Goal: Information Seeking & Learning: Learn about a topic

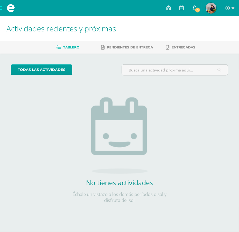
click at [193, 8] on icon at bounding box center [195, 7] width 4 height 5
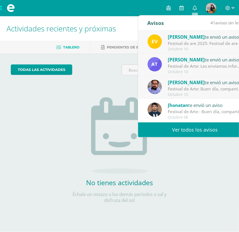
click at [194, 45] on div "Festival de are 2025: Festival de are 2025" at bounding box center [205, 43] width 75 height 6
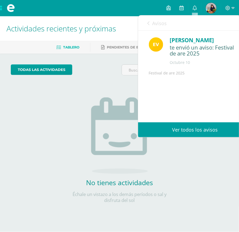
click at [205, 76] on div "Festival de are 2025 Archivo Adjunto Archivo Adjunto" at bounding box center [195, 117] width 93 height 94
drag, startPoint x: 178, startPoint y: 101, endPoint x: 178, endPoint y: 97, distance: 4.1
click at [178, 97] on div "Festival de are 2025 Archivo Adjunto Archivo Adjunto" at bounding box center [195, 117] width 93 height 94
click at [150, 24] on link "Avisos" at bounding box center [157, 22] width 19 height 15
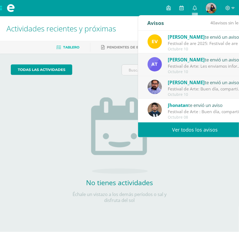
click at [199, 48] on div "Octubre 10" at bounding box center [205, 49] width 75 height 5
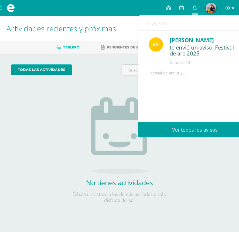
click at [152, 21] on link "Avisos" at bounding box center [157, 22] width 19 height 15
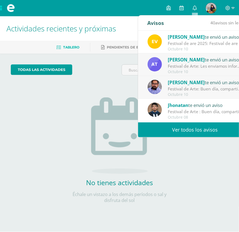
click at [192, 64] on div "Festival de Arte: Les enviamos información importante para el festival de Arte" at bounding box center [205, 66] width 75 height 6
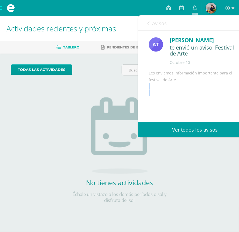
drag, startPoint x: 205, startPoint y: 96, endPoint x: 204, endPoint y: 115, distance: 18.4
click at [204, 115] on div "Les enviamos información importante para el festival de Arte Archivo Adjunto Ar…" at bounding box center [195, 113] width 93 height 87
click at [208, 80] on div "Les enviamos información importante para el festival de Arte Archivo Adjunto Ar…" at bounding box center [195, 113] width 93 height 87
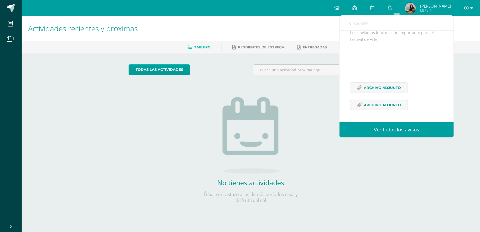
scroll to position [68, 0]
click at [239, 89] on span "Archivo Adjunto" at bounding box center [382, 88] width 37 height 10
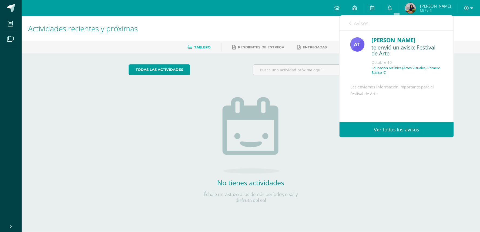
click at [239, 28] on link "Avisos" at bounding box center [358, 22] width 19 height 15
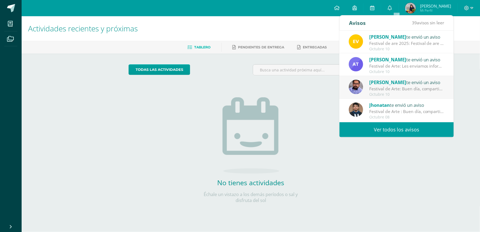
click at [239, 32] on div "[PERSON_NAME] te envió un aviso Festival de are 2025: Festival de are 2025 [DAT…" at bounding box center [397, 42] width 114 height 23
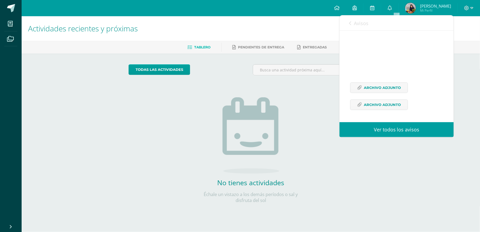
scroll to position [68, 0]
click at [239, 26] on link "Avisos" at bounding box center [358, 22] width 19 height 15
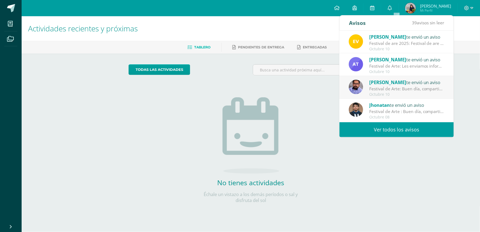
click at [239, 91] on div "Festival de Arte: Buen día, compartimos información importante sobre nuestro fe…" at bounding box center [407, 89] width 75 height 6
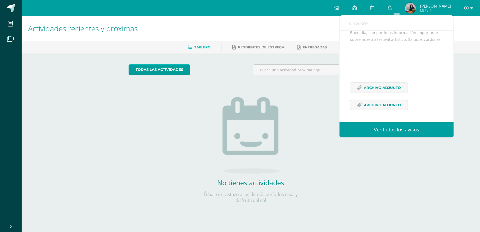
click at [239, 23] on span "Avisos" at bounding box center [361, 23] width 15 height 6
